Goal: Task Accomplishment & Management: Use online tool/utility

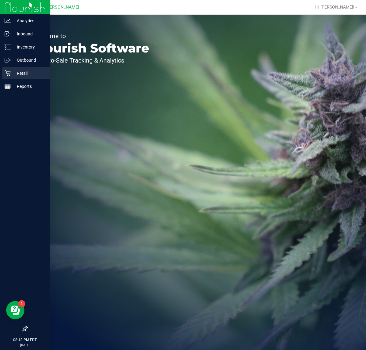
click at [7, 74] on icon at bounding box center [8, 74] width 6 height 6
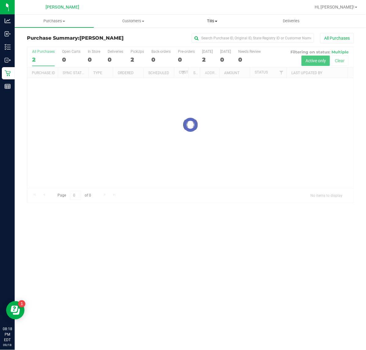
click at [211, 18] on span "Tills" at bounding box center [212, 20] width 78 height 5
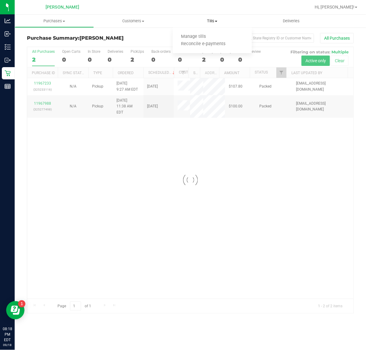
click at [211, 18] on span "Tills" at bounding box center [212, 20] width 79 height 5
click at [214, 5] on div at bounding box center [209, 7] width 201 height 12
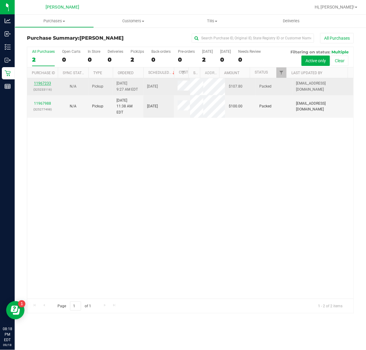
click at [42, 86] on link "11967233" at bounding box center [42, 83] width 17 height 4
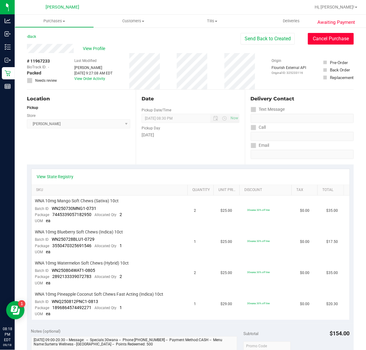
click at [335, 37] on button "Cancel Purchase" at bounding box center [331, 39] width 46 height 12
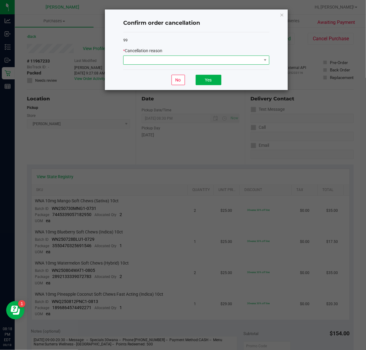
click at [208, 60] on span at bounding box center [192, 60] width 138 height 9
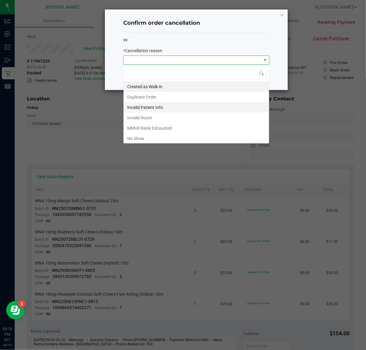
scroll to position [9, 146]
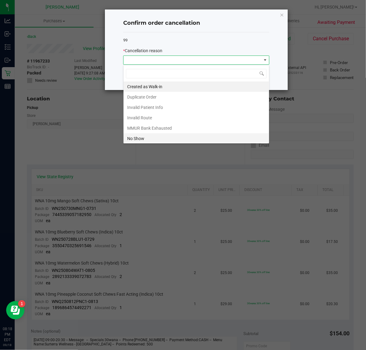
click at [170, 137] on li "No Show" at bounding box center [195, 138] width 145 height 10
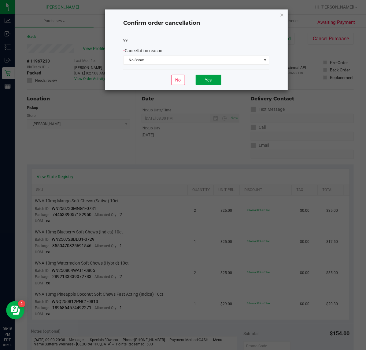
click at [208, 80] on button "Yes" at bounding box center [208, 80] width 26 height 10
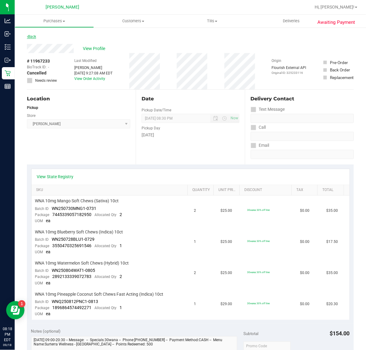
click at [34, 37] on link "Back" at bounding box center [31, 37] width 9 height 4
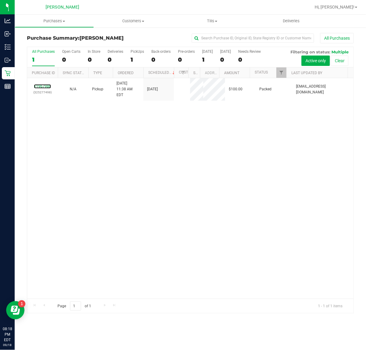
click at [45, 84] on link "11967988" at bounding box center [42, 86] width 17 height 4
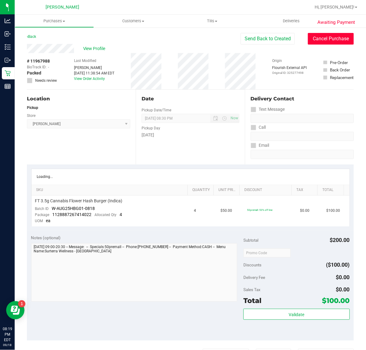
click at [320, 42] on button "Cancel Purchase" at bounding box center [331, 39] width 46 height 12
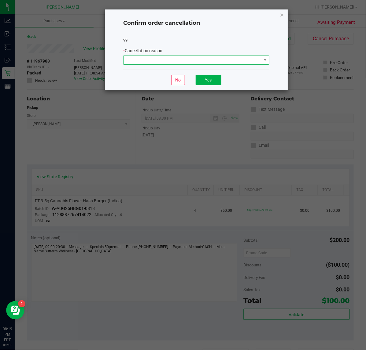
click at [229, 59] on span at bounding box center [192, 60] width 138 height 9
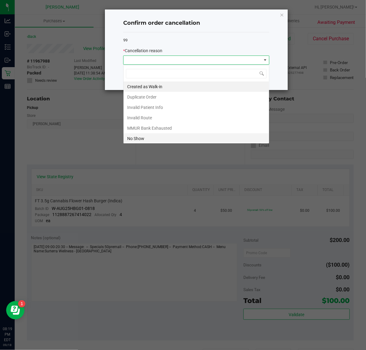
scroll to position [9, 146]
click at [158, 137] on li "No Show" at bounding box center [195, 138] width 145 height 10
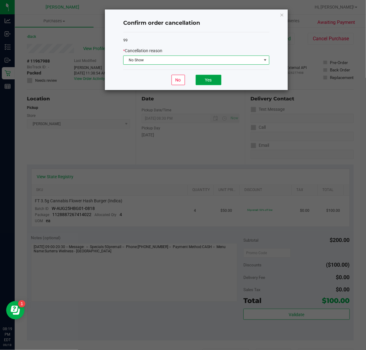
click at [217, 77] on button "Yes" at bounding box center [208, 80] width 26 height 10
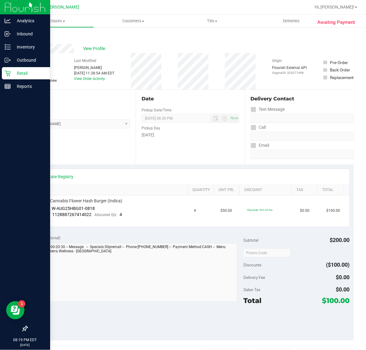
click at [13, 71] on p "Retail" at bounding box center [29, 73] width 37 height 7
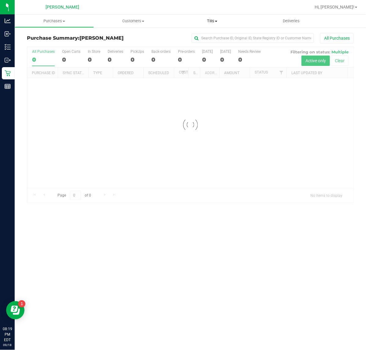
click at [211, 22] on span "Tills" at bounding box center [212, 20] width 79 height 5
click at [200, 37] on span "Manage tills" at bounding box center [193, 36] width 41 height 5
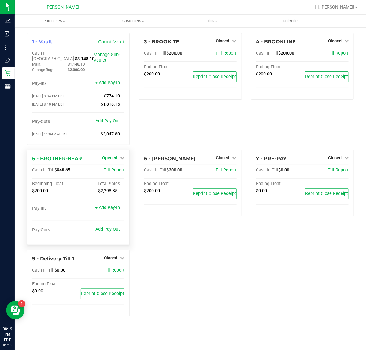
click at [119, 155] on link "Opened" at bounding box center [113, 157] width 22 height 5
click at [117, 168] on link "Close Till" at bounding box center [110, 170] width 16 height 5
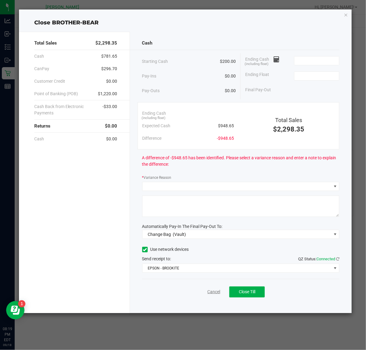
click at [211, 294] on link "Cancel" at bounding box center [213, 292] width 13 height 6
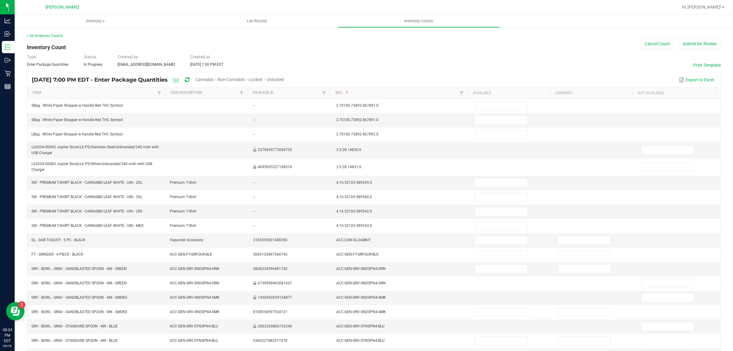
click at [214, 80] on span "Cannabis" at bounding box center [204, 79] width 18 height 5
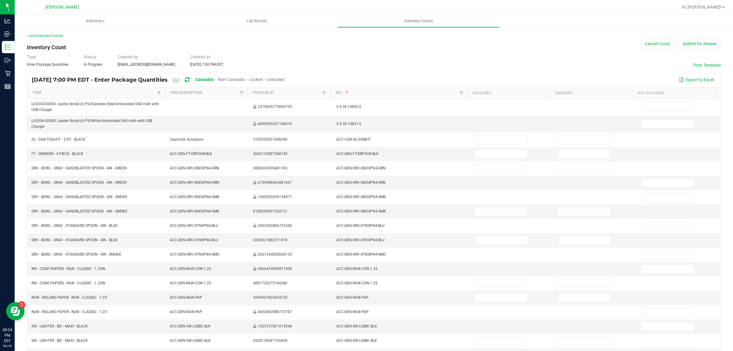
click at [284, 81] on span "Unlocked" at bounding box center [275, 79] width 17 height 5
type input "3"
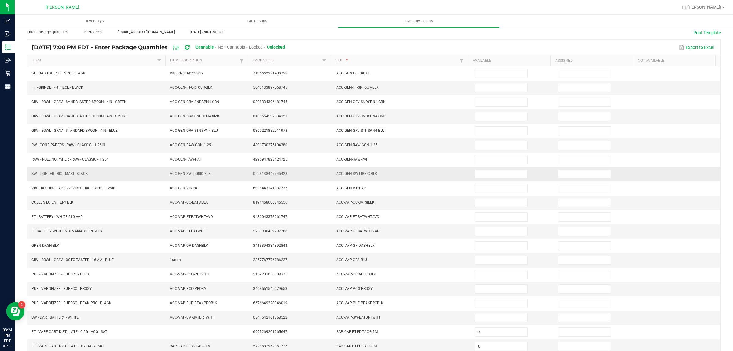
scroll to position [61, 0]
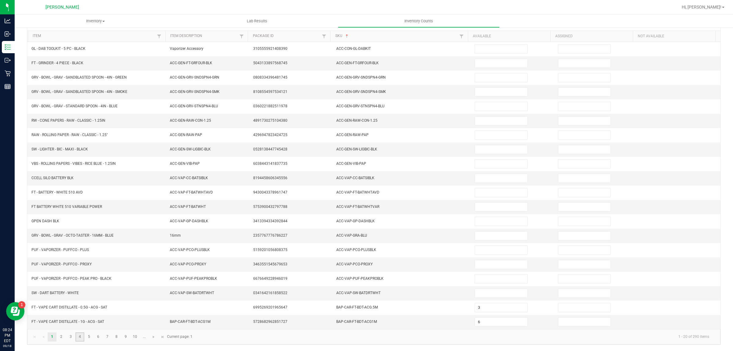
click at [82, 338] on link "4" at bounding box center [79, 336] width 9 height 9
type input "3"
type input "11"
type input "2"
type input "7"
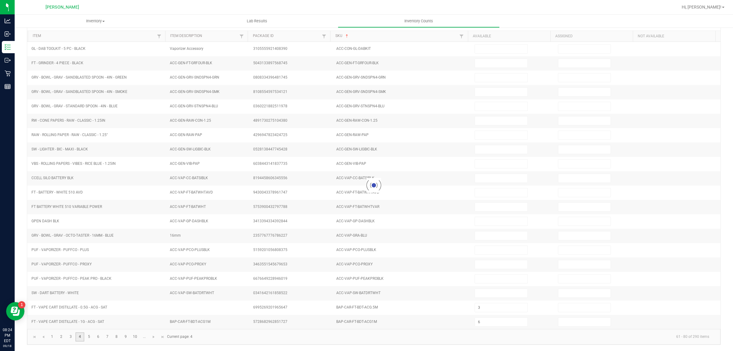
type input "12"
type input "1"
type input "9"
type input "2"
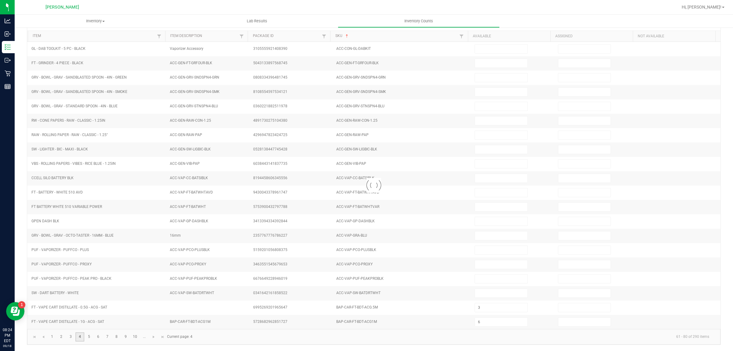
type input "10"
type input "7"
type input "8"
type input "12"
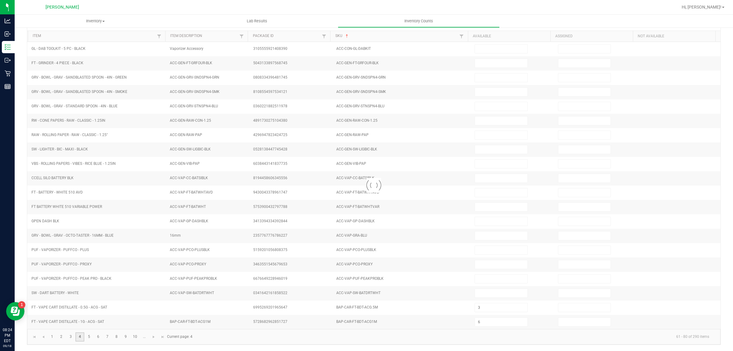
type input "8"
type input "12"
type input "11"
type input "7"
type input "12"
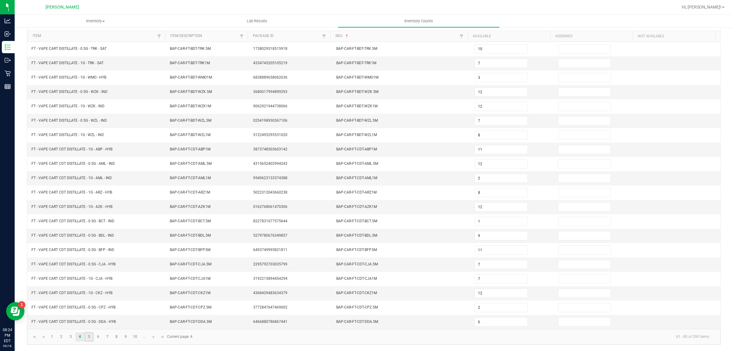
click at [88, 338] on link "5" at bounding box center [89, 336] width 9 height 9
type input "8"
type input "3"
type input "1"
type input "12"
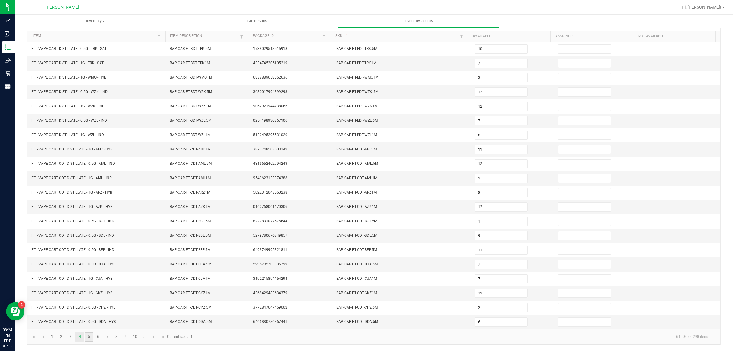
type input "6"
type input "3"
type input "5"
type input "12"
type input "5"
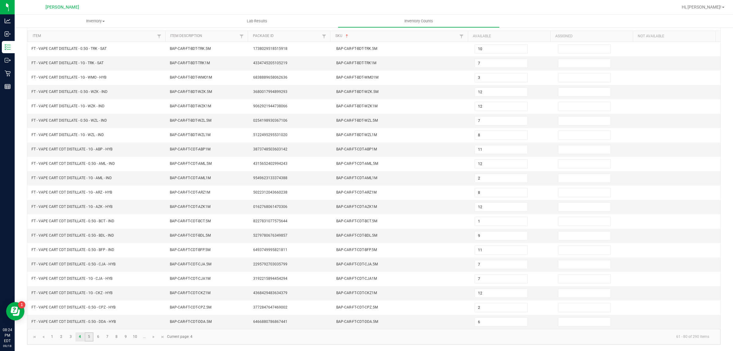
type input "8"
type input "2"
type input "12"
type input "1"
type input "6"
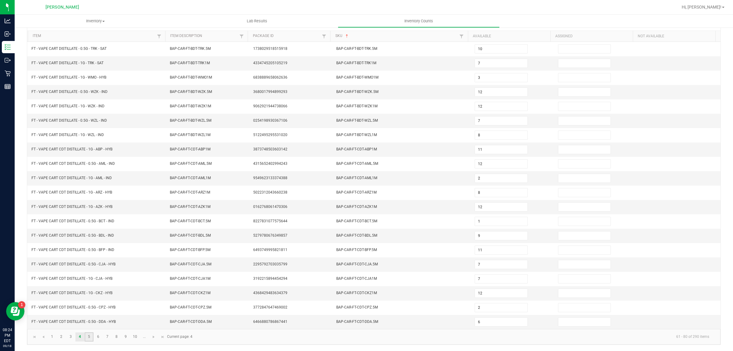
type input "6"
type input "8"
type input "1"
type input "3"
type input "7"
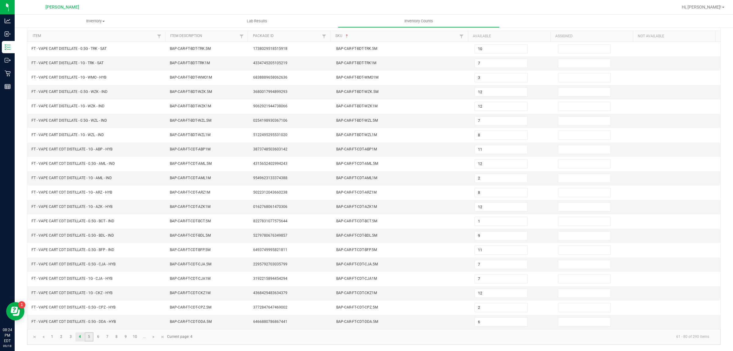
type input "12"
click at [112, 338] on link "7" at bounding box center [107, 336] width 9 height 9
type input "6"
type input "7"
type input "10"
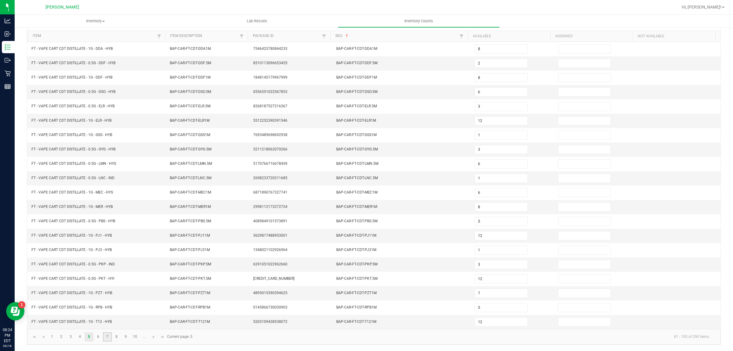
type input "4"
type input "2"
type input "10"
type input "1"
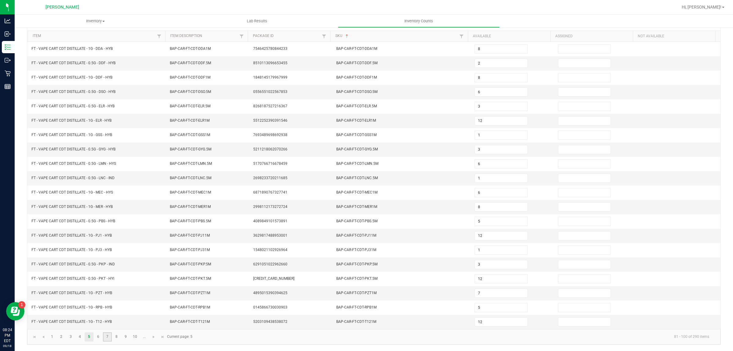
type input "5"
type input "11"
type input "3"
type input "5"
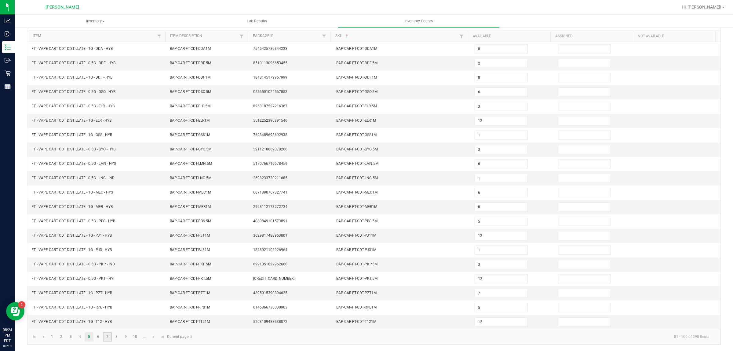
type input "1"
type input "6"
type input "11"
type input "12"
type input "4"
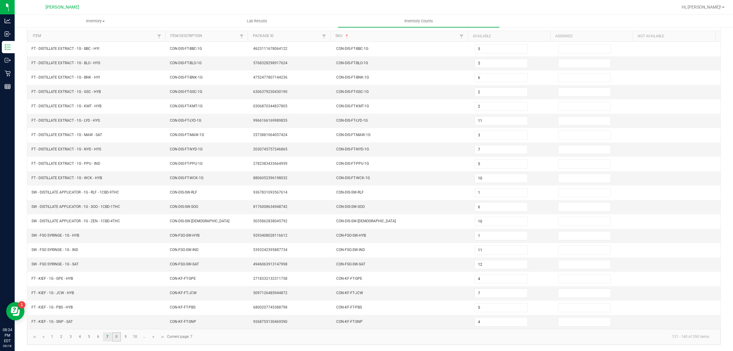
click at [120, 335] on link "8" at bounding box center [116, 336] width 9 height 9
type input "6"
type input "4"
type input "5"
type input "7"
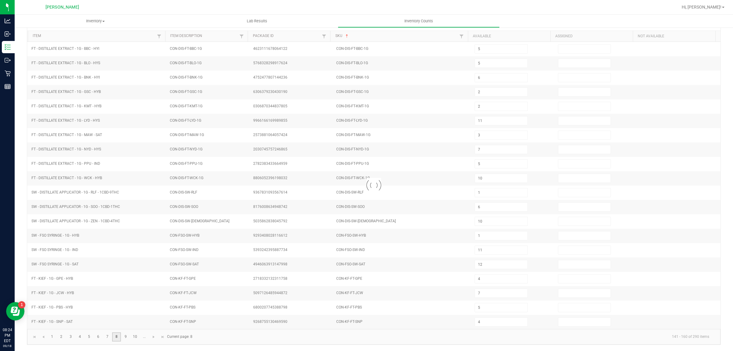
type input "8"
type input "4"
type input "6"
type input "3"
type input "7"
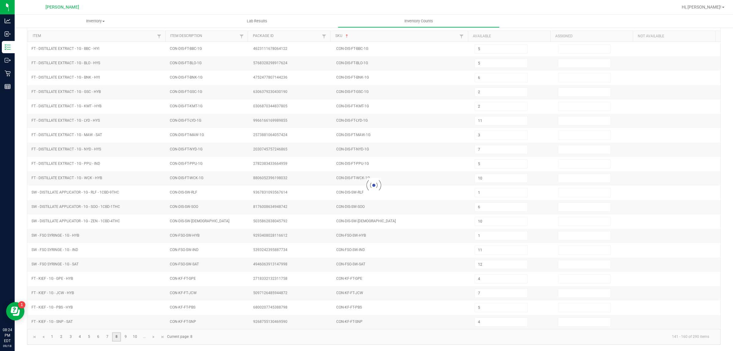
type input "2"
type input "6"
type input "7"
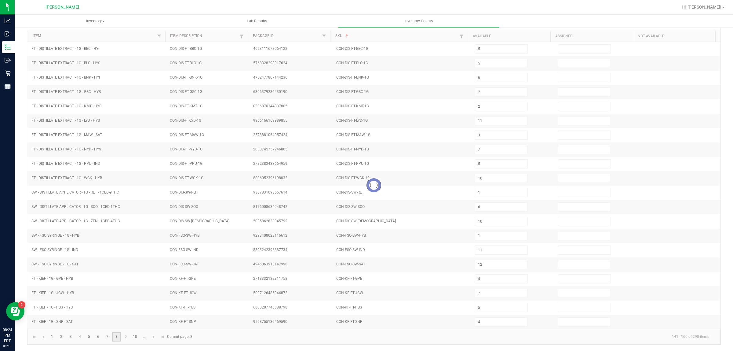
type input "1"
type input "7"
type input "5"
type input "1"
click at [127, 336] on link "9" at bounding box center [125, 336] width 9 height 9
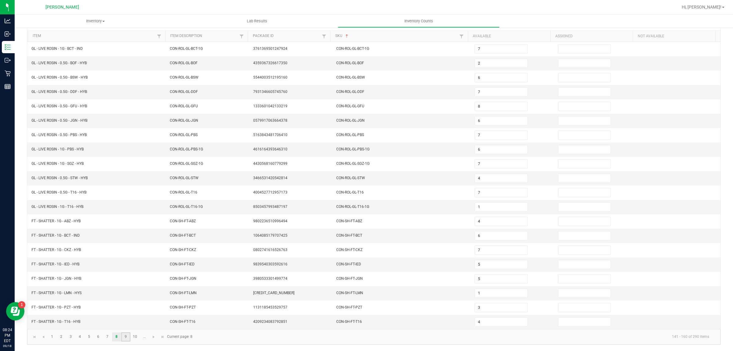
type input "5"
type input "45"
type input "3"
type input "2"
type input "4"
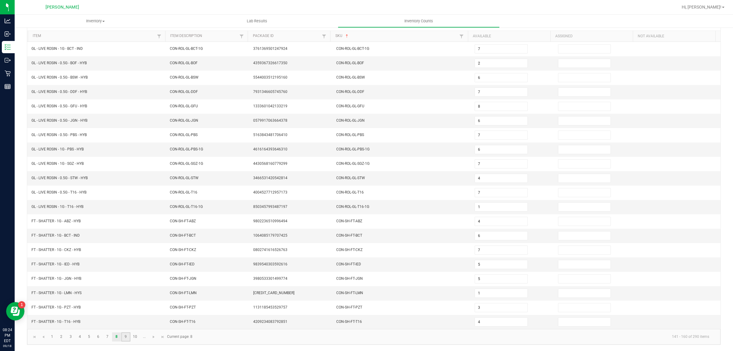
type input "30"
type input "42"
type input "4"
type input "3"
type input "1"
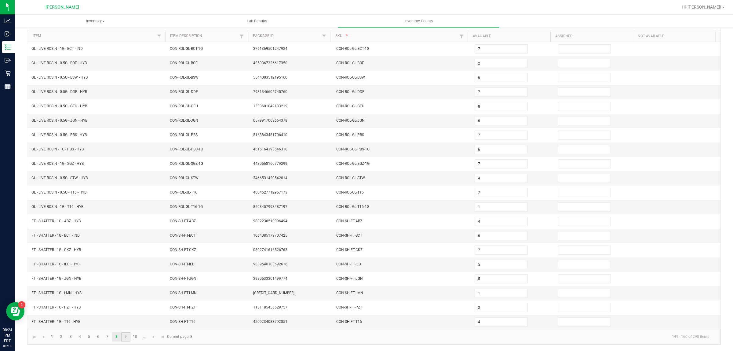
type input "6"
type input "23"
type input "0"
type input "15"
type input "5"
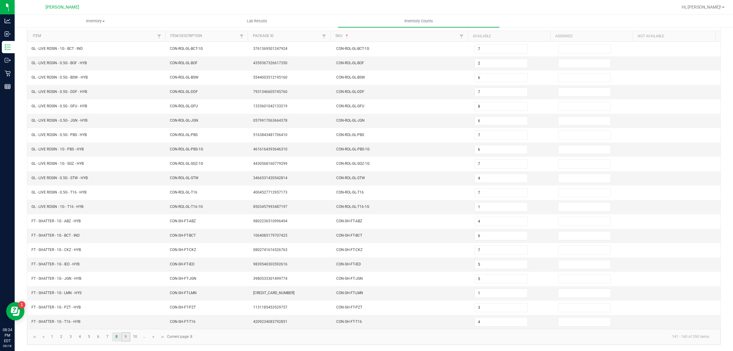
type input "6"
type input "3"
type input "2"
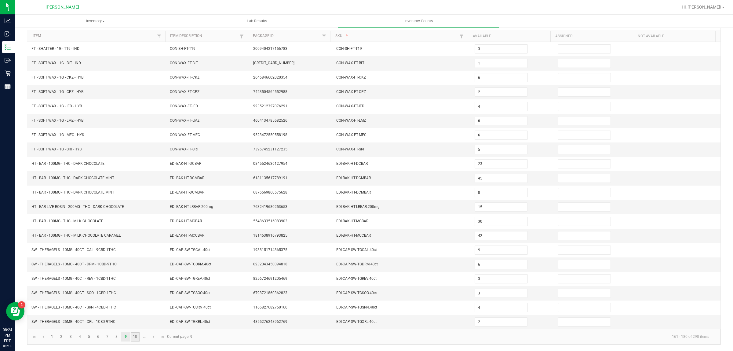
click at [136, 338] on link "10" at bounding box center [135, 336] width 9 height 9
type input "12"
type input "19"
type input "27"
type input "20"
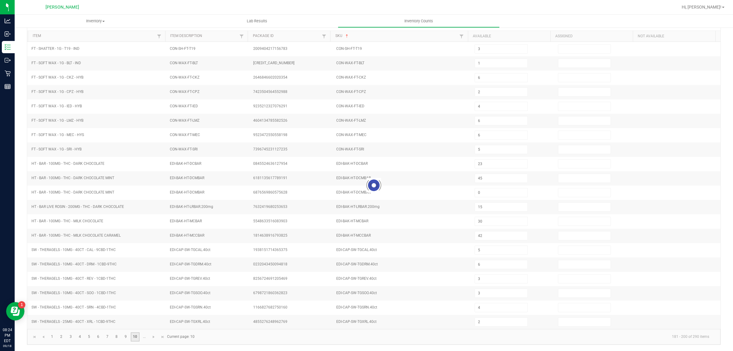
type input "12"
type input "17"
type input "19"
type input "23"
type input "10"
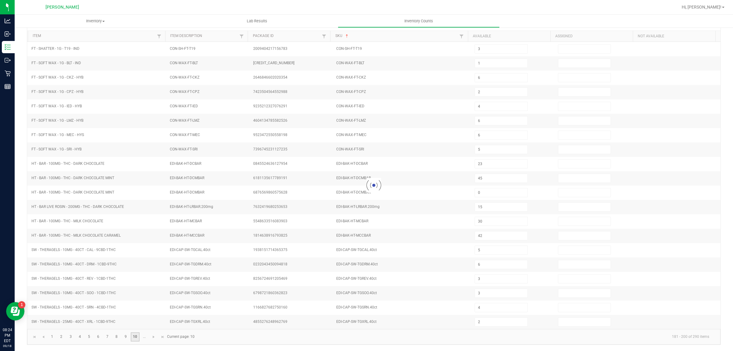
type input "5"
type input "12"
type input "4"
type input "2"
type input "8"
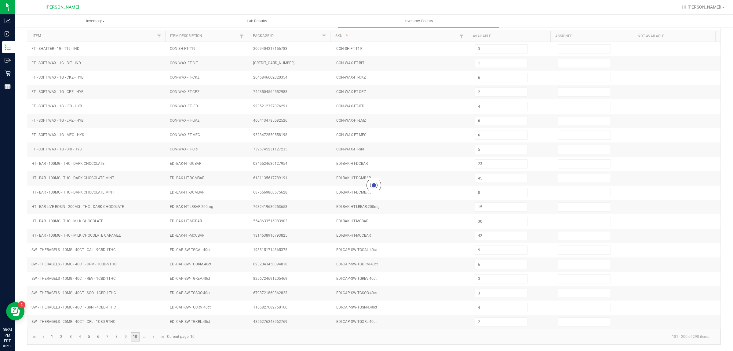
type input "32"
type input "34"
type input "14"
type input "28"
type input "17"
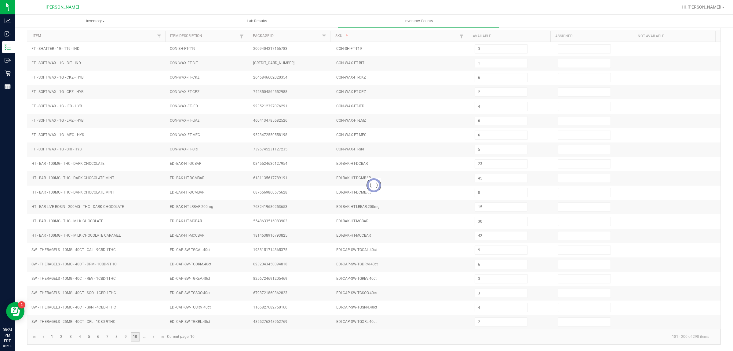
type input "10"
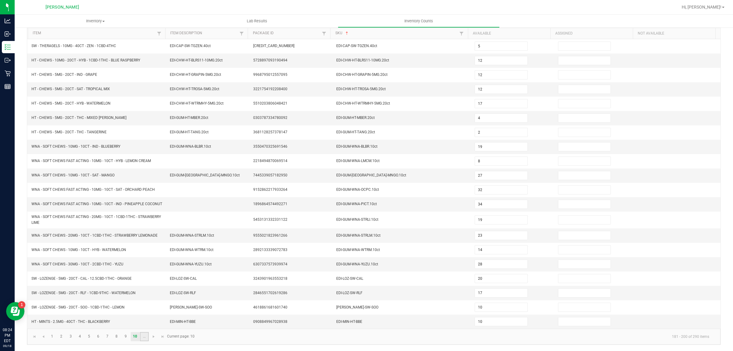
click at [146, 339] on link "..." at bounding box center [144, 336] width 9 height 9
type input "9"
type input "14"
type input "21"
type input "8"
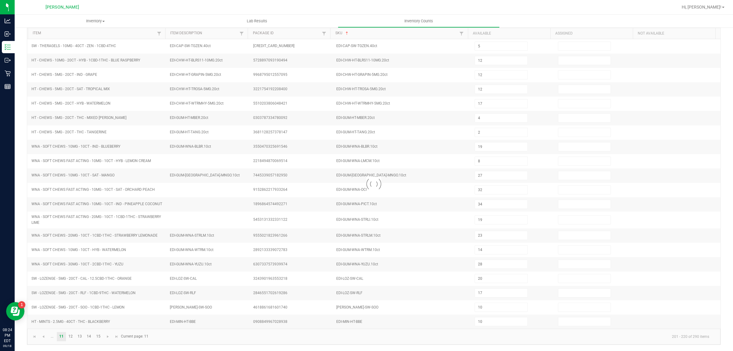
type input "16"
type input "6"
type input "9"
type input "16"
type input "11"
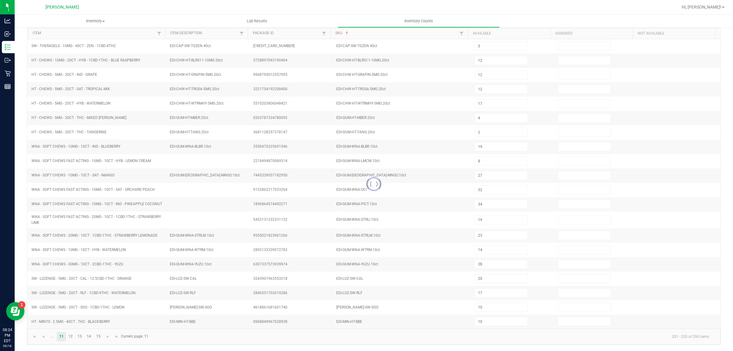
type input "4"
type input "17"
type input "14"
type input "11"
type input "15"
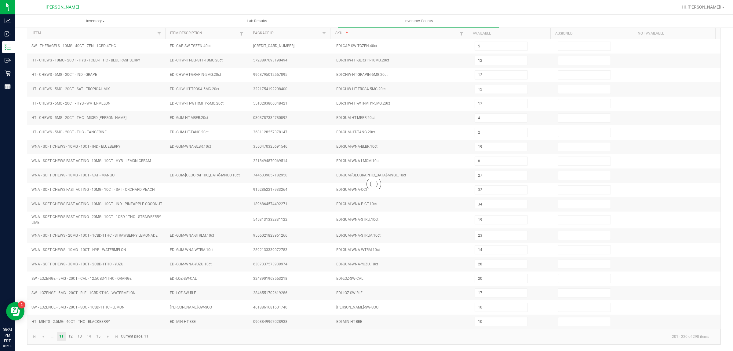
type input "4"
type input "8"
type input "2"
type input "11"
type input "3"
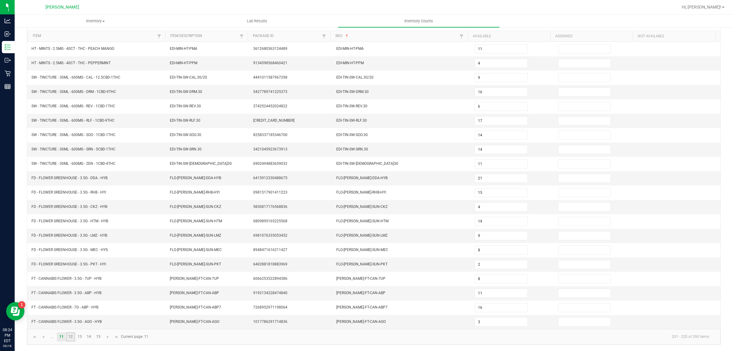
click at [67, 337] on link "12" at bounding box center [70, 336] width 9 height 9
type input "6"
type input "17"
type input "4"
type input "1"
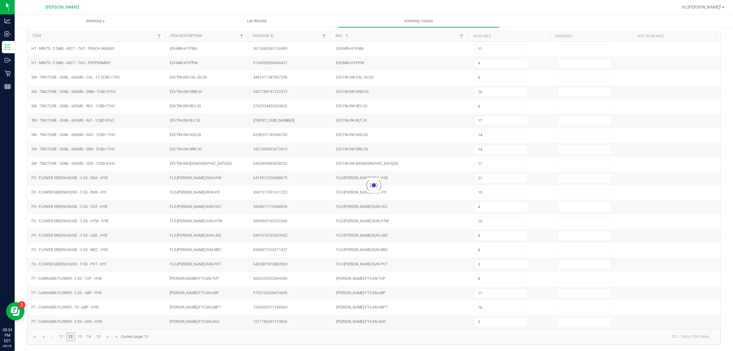
type input "3"
type input "5"
type input "3"
type input "1"
type input "20"
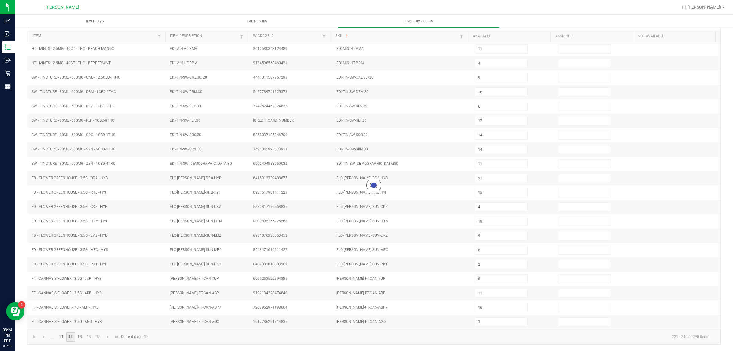
type input "10"
type input "5"
type input "9"
type input "20"
type input "2"
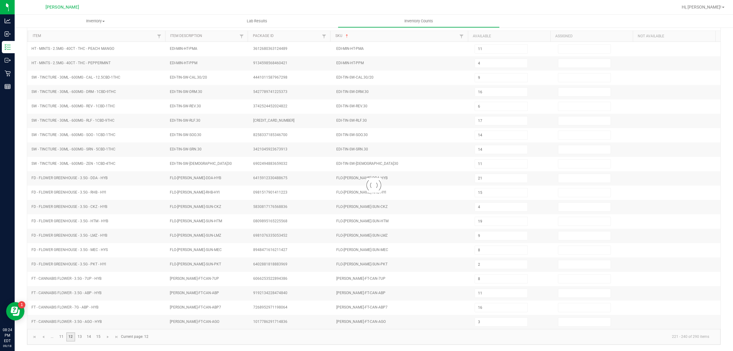
type input "3"
type input "6"
type input "1"
type input "20"
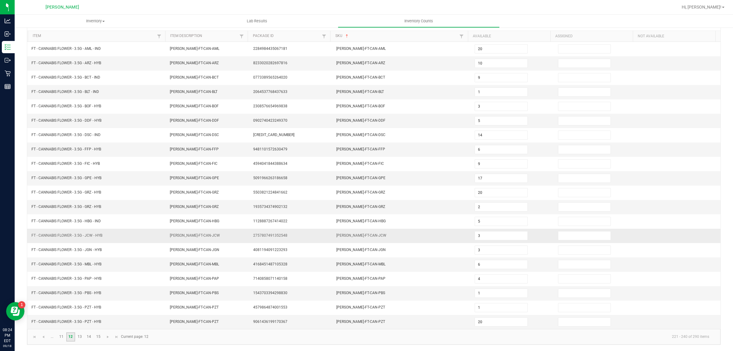
scroll to position [0, 0]
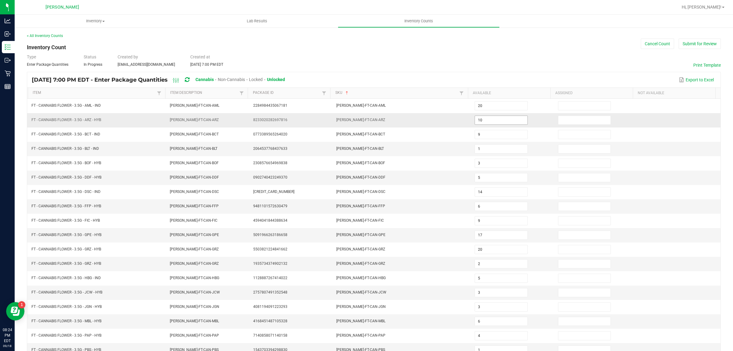
click at [480, 120] on input "10" at bounding box center [501, 120] width 53 height 9
type input "9"
click at [492, 66] on div "Type Enter Package Quantities Status In Progress Created by cbillings@liveparal…" at bounding box center [374, 60] width 694 height 13
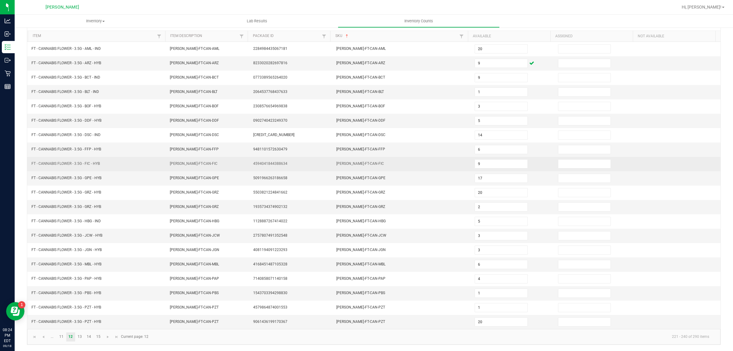
scroll to position [61, 0]
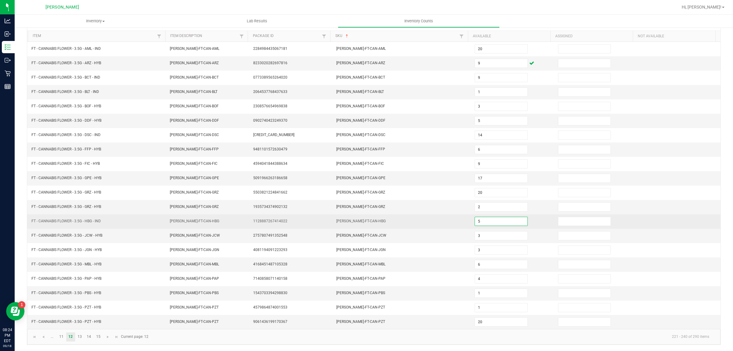
click at [484, 221] on input "5" at bounding box center [501, 221] width 53 height 9
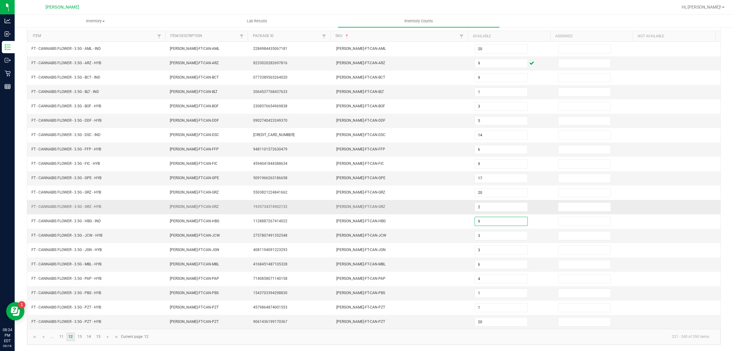
type input "9"
click at [525, 203] on td "2" at bounding box center [512, 207] width 83 height 14
click at [78, 332] on link "13" at bounding box center [79, 336] width 9 height 9
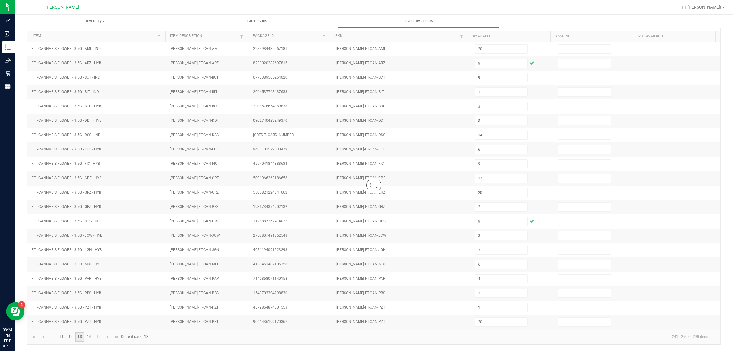
type input "24"
type input "18"
type input "13"
type input "14"
type input "5"
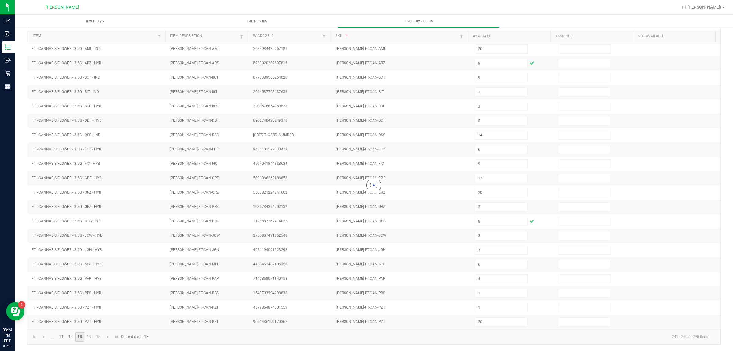
type input "10"
type input "16"
type input "5"
type input "2"
type input "6"
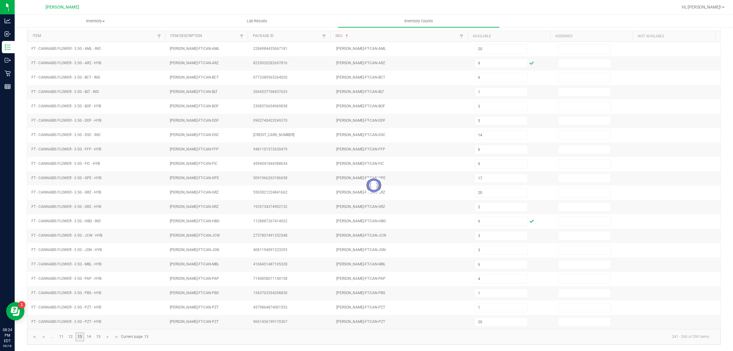
type input "14"
type input "17"
type input "3"
type input "1"
type input "14"
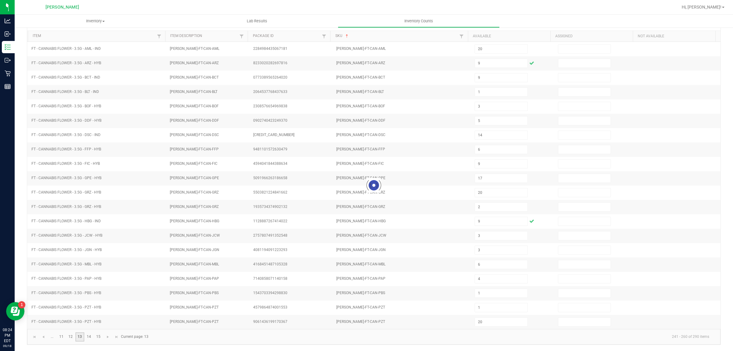
type input "6"
type input "25"
type input "3"
type input "25"
type input "4"
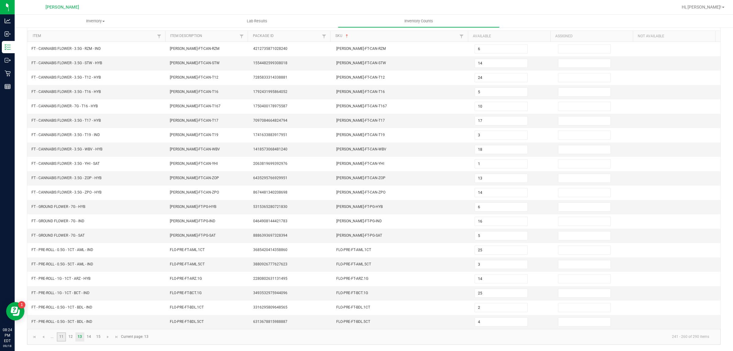
click at [62, 335] on link "11" at bounding box center [61, 336] width 9 height 9
click at [53, 335] on link "..." at bounding box center [52, 336] width 9 height 9
type input "9"
type input "14"
type input "21"
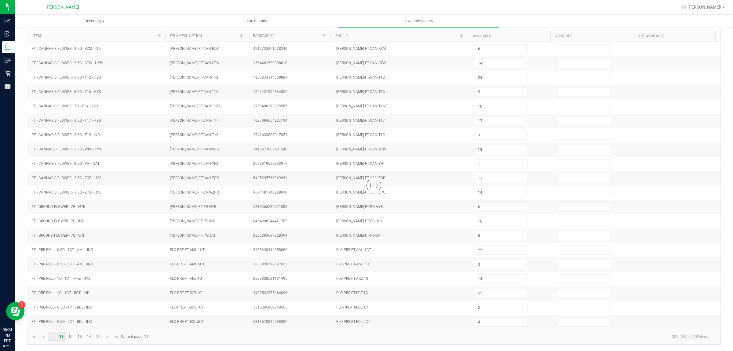
type input "8"
type input "16"
type input "6"
type input "19"
type input "9"
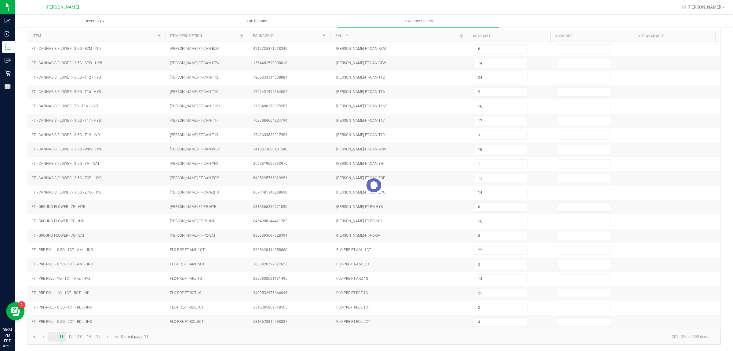
type input "16"
type input "11"
type input "4"
type input "14"
type input "11"
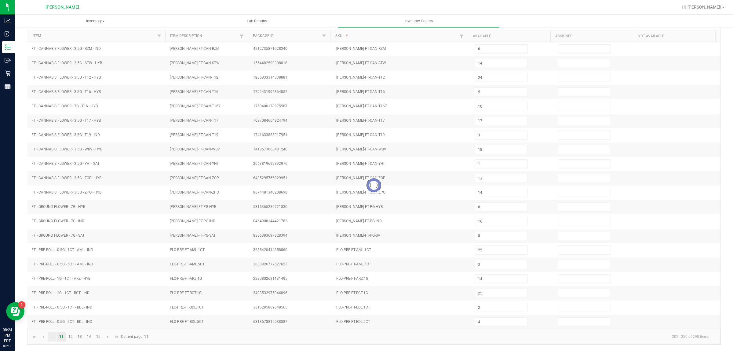
type input "15"
type input "4"
type input "8"
type input "2"
type input "11"
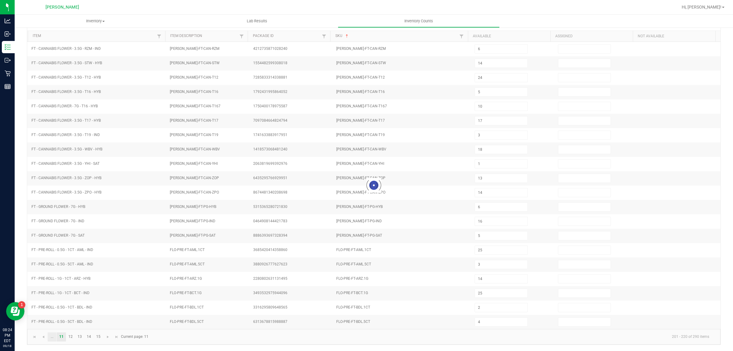
type input "3"
type input "12"
type input "19"
type input "27"
type input "20"
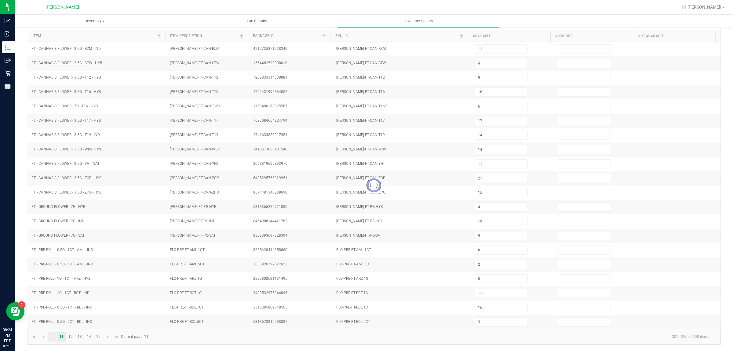
type input "12"
type input "17"
type input "23"
type input "10"
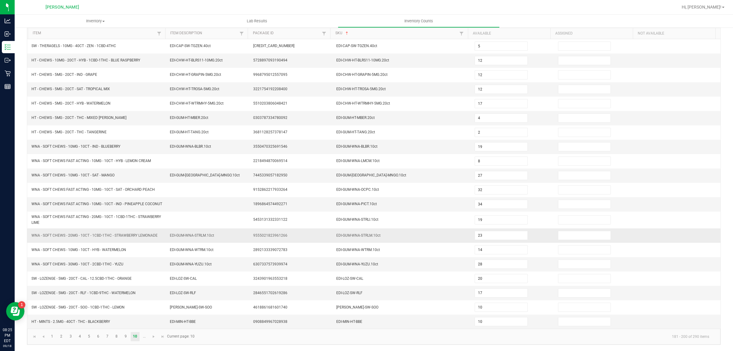
scroll to position [0, 0]
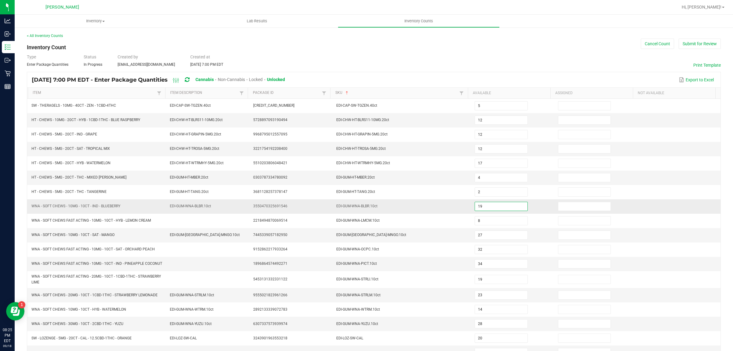
click at [488, 209] on input "19" at bounding box center [501, 206] width 53 height 9
click at [477, 236] on input "27" at bounding box center [501, 235] width 53 height 9
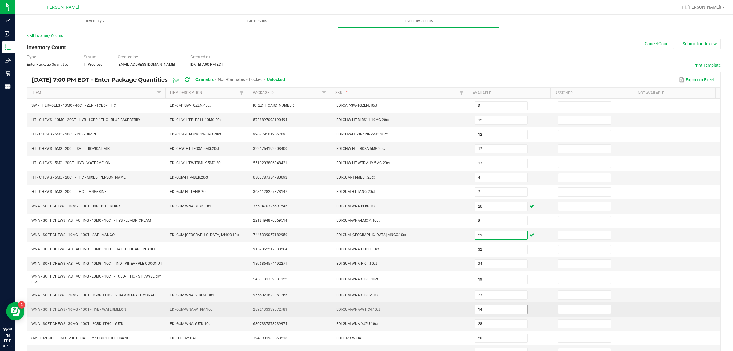
click at [481, 313] on input "14" at bounding box center [501, 309] width 53 height 9
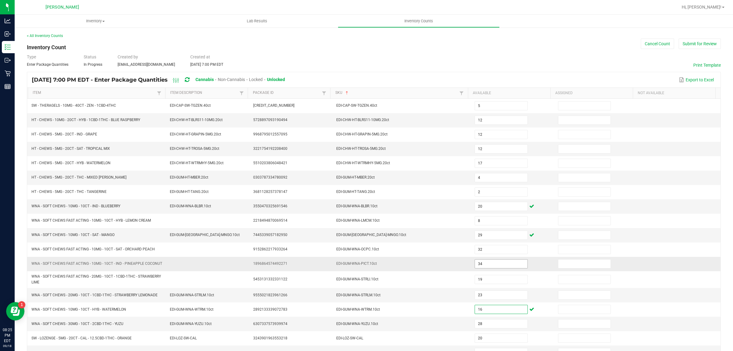
click at [479, 268] on input "34" at bounding box center [501, 263] width 53 height 9
click at [599, 39] on div "< All Inventory Counts Inventory Count Cancel Count Submit for Review Type Ente…" at bounding box center [374, 218] width 694 height 371
